Goal: Information Seeking & Learning: Compare options

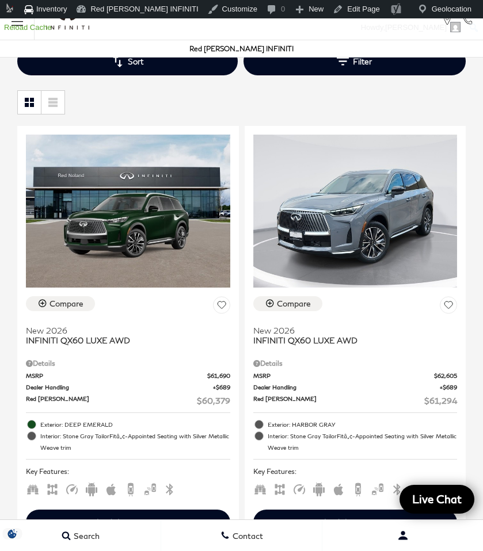
scroll to position [481, 0]
